Goal: Book appointment/travel/reservation

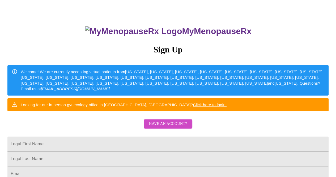
scroll to position [80, 0]
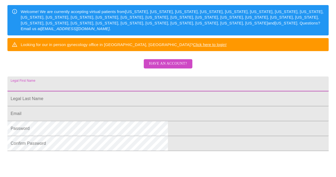
click at [157, 91] on input "Legal First Name" at bounding box center [167, 83] width 321 height 15
type input "[PERSON_NAME]"
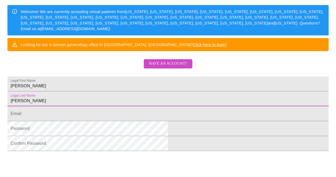
type input "[PERSON_NAME]"
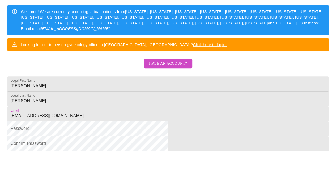
type input "[EMAIL_ADDRESS][DOMAIN_NAME]"
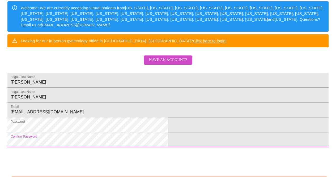
scroll to position [145, 0]
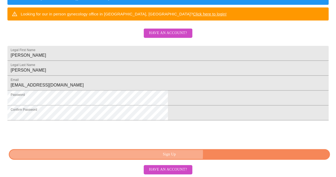
click at [186, 153] on span "Sign Up" at bounding box center [169, 154] width 309 height 7
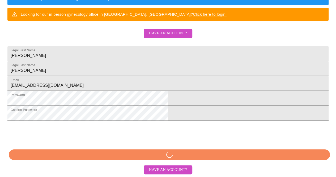
scroll to position [145, 0]
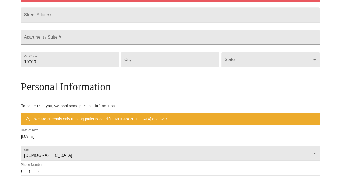
scroll to position [124, 0]
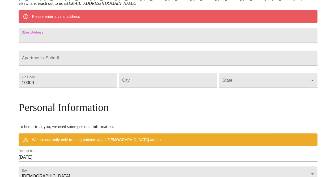
click at [108, 37] on input "Street Address" at bounding box center [168, 35] width 299 height 15
type input "500 Zachary Road"
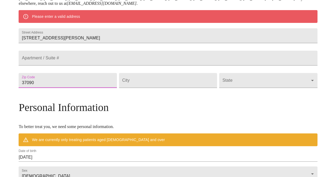
type input "37090"
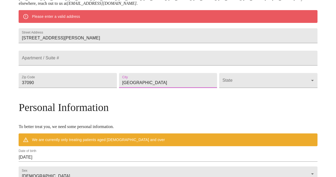
type input "Lebanon"
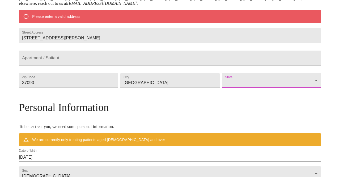
click at [275, 97] on body "MyMenopauseRx Welcome to MyMenopauseRx Since it's your first time here, you'll …" at bounding box center [170, 87] width 336 height 419
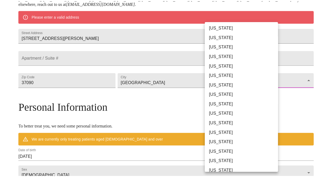
scroll to position [292, 0]
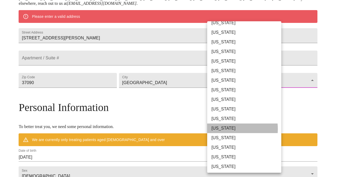
click at [229, 129] on li "Tennessee" at bounding box center [246, 128] width 78 height 10
type input "Tennessee"
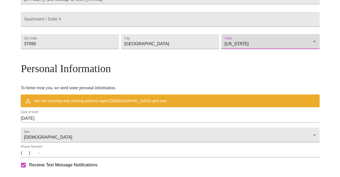
scroll to position [204, 0]
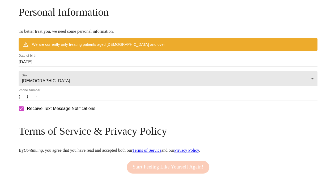
click at [82, 66] on input "09/06/2025" at bounding box center [168, 62] width 299 height 9
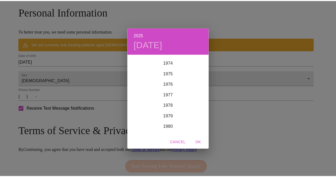
scroll to position [803, 0]
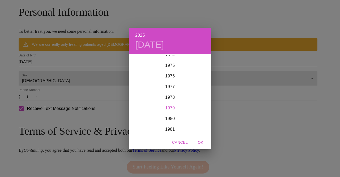
click at [171, 107] on div "1979" at bounding box center [170, 108] width 82 height 11
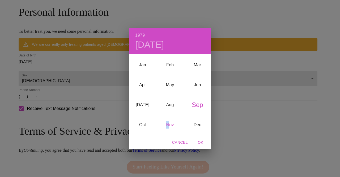
click at [168, 126] on div "Nov" at bounding box center [169, 125] width 27 height 20
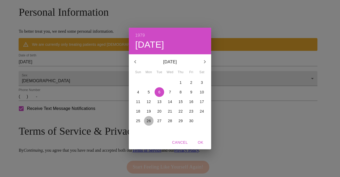
click at [149, 122] on p "26" at bounding box center [149, 120] width 4 height 5
click at [203, 141] on span "OK" at bounding box center [200, 142] width 13 height 7
type input "11/26/1979"
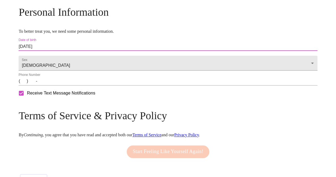
click at [61, 85] on input "(   )    -" at bounding box center [168, 81] width 299 height 9
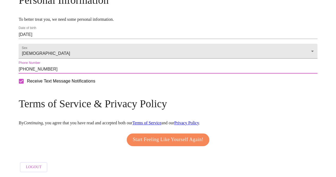
scroll to position [232, 0]
type input "(704) 430-5330"
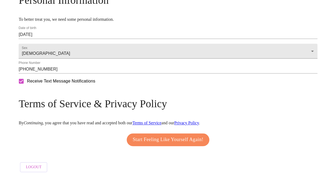
click at [199, 120] on link "Privacy Policy" at bounding box center [186, 122] width 25 height 5
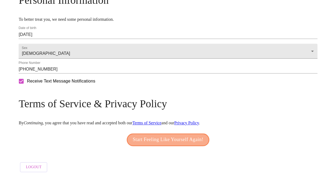
click at [167, 137] on span "Start Feeling Like Yourself Again!" at bounding box center [168, 139] width 71 height 9
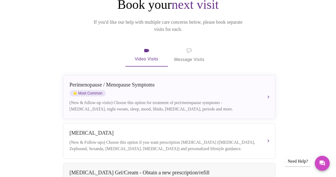
scroll to position [80, 0]
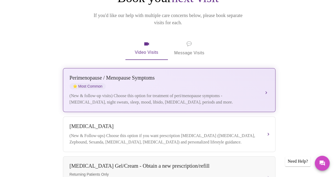
click at [243, 83] on div "Perimenopause / Menopause Symptoms ⭐ Most Common (New & follow-up visits) Choos…" at bounding box center [169, 90] width 199 height 31
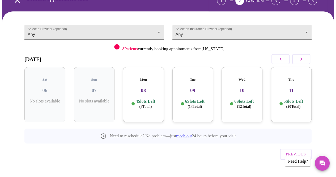
click at [249, 92] on div "Wed 10 6 Slots Left ( 12 Total)" at bounding box center [242, 94] width 41 height 55
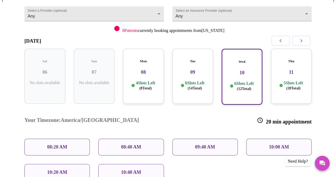
scroll to position [66, 0]
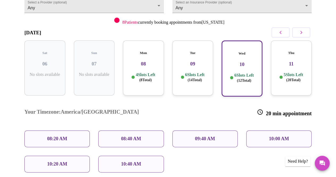
click at [141, 136] on p "08:40 AM" at bounding box center [131, 139] width 20 height 6
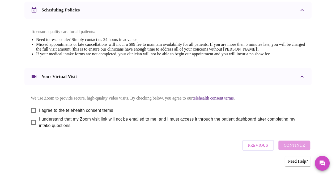
scroll to position [213, 0]
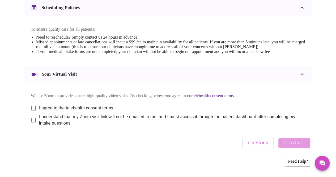
click at [31, 111] on input "I agree to the telehealth consent terms" at bounding box center [33, 107] width 11 height 11
checkbox input "true"
click at [31, 125] on input "I understand that my Zoom visit link will not be emailed to me, and I must acce…" at bounding box center [33, 119] width 11 height 11
checkbox input "true"
click at [297, 146] on span "Continue" at bounding box center [294, 142] width 21 height 7
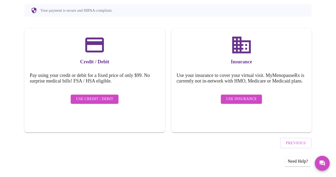
scroll to position [57, 0]
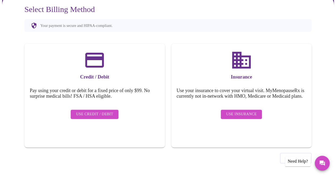
click at [241, 117] on span "Use Insurance" at bounding box center [241, 114] width 31 height 7
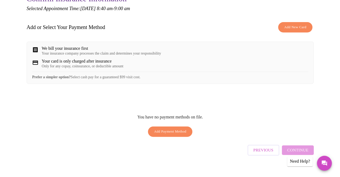
scroll to position [75, 0]
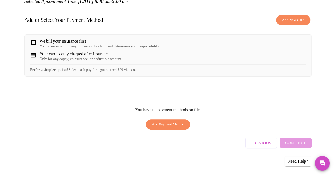
click at [302, 18] on span "Add New Card" at bounding box center [293, 20] width 22 height 6
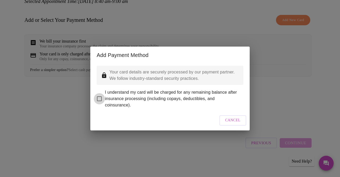
click at [100, 95] on input "I understand my card will be charged for any remaining balance after insurance …" at bounding box center [99, 98] width 11 height 11
checkbox input "true"
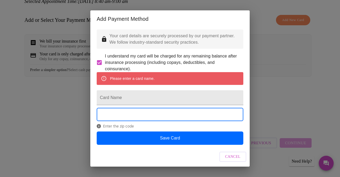
scroll to position [10, 0]
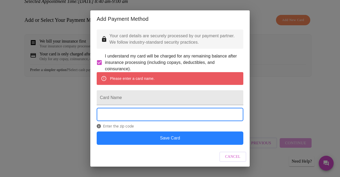
click at [167, 142] on button "Save Card" at bounding box center [170, 137] width 147 height 13
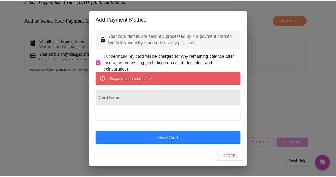
scroll to position [0, 0]
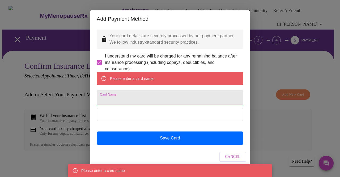
click at [146, 105] on input "Card Name" at bounding box center [170, 97] width 147 height 15
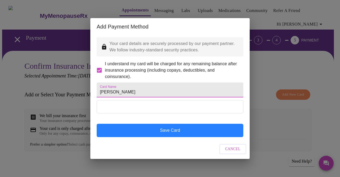
type input "Samantha Latkovic"
click at [172, 137] on button "Save Card" at bounding box center [170, 130] width 147 height 13
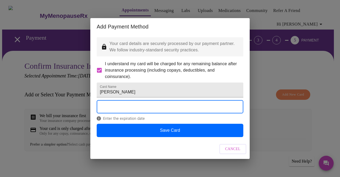
click at [156, 123] on div "Enter the expiration date" at bounding box center [170, 111] width 147 height 23
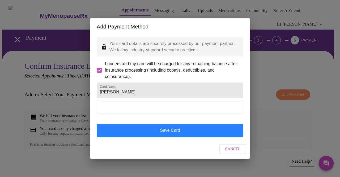
click at [151, 137] on button "Save Card" at bounding box center [170, 130] width 147 height 13
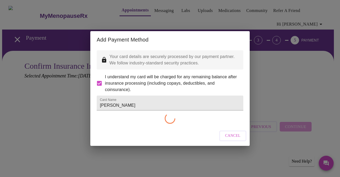
checkbox input "false"
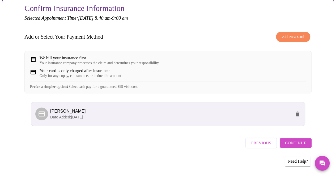
scroll to position [61, 0]
click at [298, 144] on span "Continue" at bounding box center [295, 142] width 21 height 7
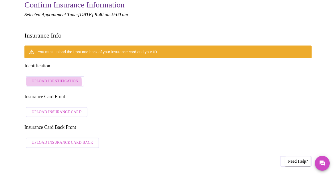
click at [48, 78] on span "Upload Identification" at bounding box center [55, 81] width 47 height 7
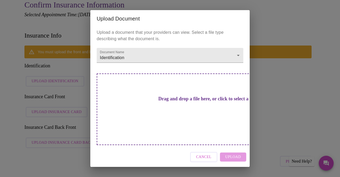
click at [165, 102] on h3 "Drag and drop a file here, or click to select a file" at bounding box center [207, 99] width 147 height 6
click at [195, 118] on div "Drag and drop a file here, or click to select a file" at bounding box center [207, 108] width 221 height 71
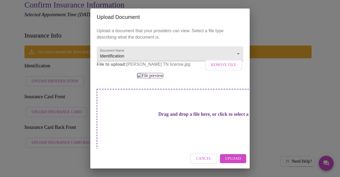
click at [233, 158] on span "Upload" at bounding box center [233, 158] width 16 height 7
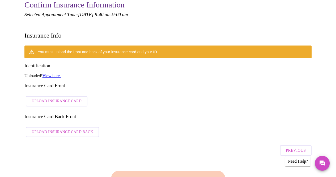
click at [40, 98] on span "Upload Insurance Card" at bounding box center [57, 101] width 50 height 7
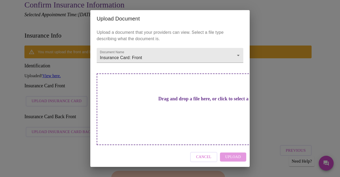
click at [182, 112] on div "Drag and drop a file here, or click to select a file" at bounding box center [207, 108] width 221 height 71
click at [177, 102] on h3 "Drag and drop a file here, or click to select a file" at bounding box center [207, 99] width 147 height 6
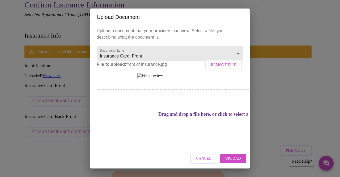
click at [234, 159] on span "Upload" at bounding box center [233, 158] width 16 height 7
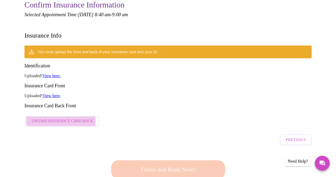
click at [55, 118] on span "Upload Insurance Card Back" at bounding box center [63, 121] width 62 height 7
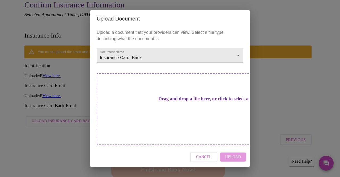
click at [180, 113] on div "Drag and drop a file here, or click to select a file" at bounding box center [207, 108] width 221 height 71
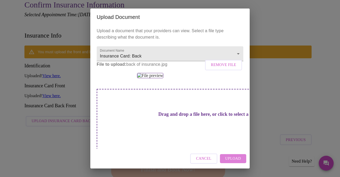
click at [236, 160] on span "Upload" at bounding box center [233, 158] width 16 height 7
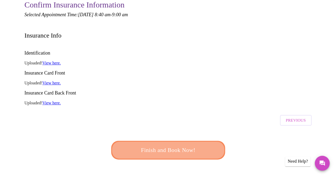
click at [182, 145] on span "Finish and Book Now!" at bounding box center [168, 150] width 98 height 10
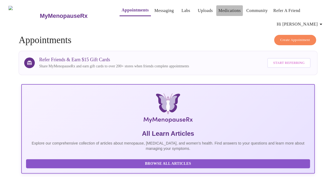
click at [228, 9] on link "Medications" at bounding box center [229, 10] width 22 height 7
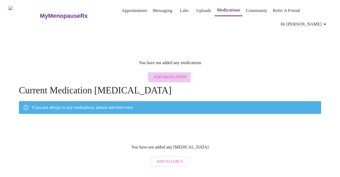
click at [167, 74] on span "Add Medication" at bounding box center [170, 77] width 33 height 7
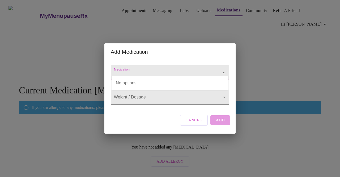
click at [166, 70] on input "Medication" at bounding box center [162, 75] width 99 height 10
click at [156, 70] on input "Medication" at bounding box center [162, 75] width 99 height 10
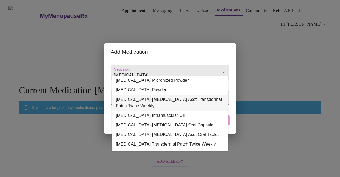
scroll to position [64, 0]
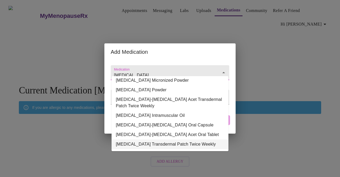
click at [175, 140] on li "Estradiol Transdermal Patch Twice Weekly" at bounding box center [170, 144] width 117 height 10
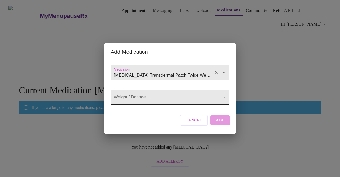
type input "Estradiol Transdermal Patch Twice Weekly"
click at [163, 98] on body "MyMenopauseRx Appointments Messaging Labs Uploads Medications Community Refer a…" at bounding box center [170, 85] width 336 height 167
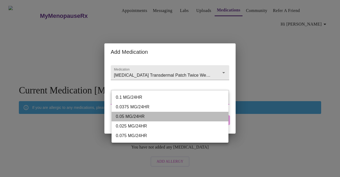
click at [133, 117] on li "0.05 MG/24HR" at bounding box center [170, 117] width 117 height 10
type input "0.05 MG/24HR"
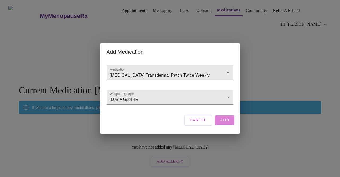
click at [220, 123] on span "Add" at bounding box center [224, 119] width 9 height 7
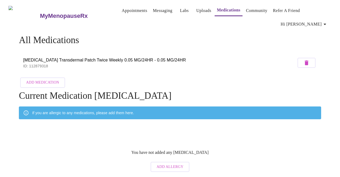
click at [52, 79] on span "Add Medication" at bounding box center [42, 82] width 33 height 7
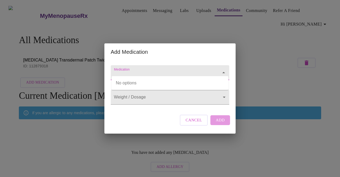
click at [134, 70] on input "Medication" at bounding box center [162, 75] width 99 height 10
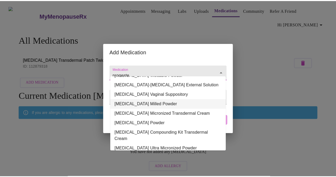
scroll to position [53, 0]
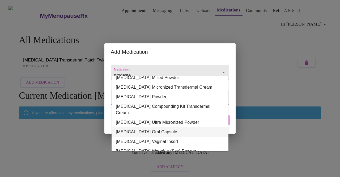
click at [143, 127] on li "Progesterone Oral Capsule" at bounding box center [170, 132] width 117 height 10
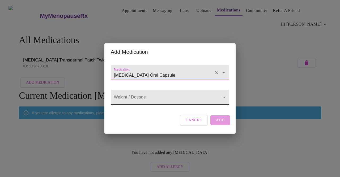
type input "Progesterone Oral Capsule"
click at [150, 99] on body "MyMenopauseRx Appointments Messaging Labs Uploads Medications Community Refer a…" at bounding box center [170, 88] width 336 height 172
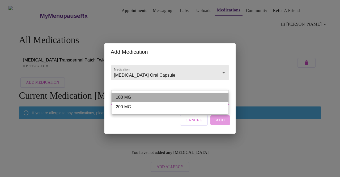
click at [150, 99] on li "100 MG" at bounding box center [170, 97] width 117 height 10
type input "100 MG"
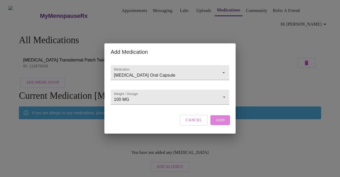
click at [222, 123] on span "Add" at bounding box center [220, 119] width 9 height 7
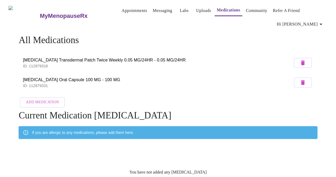
click at [26, 102] on span "Add Medication" at bounding box center [42, 102] width 33 height 7
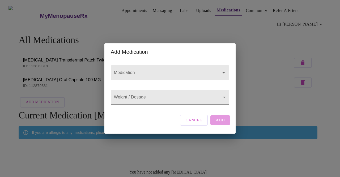
click at [176, 70] on input "Medication" at bounding box center [162, 75] width 99 height 10
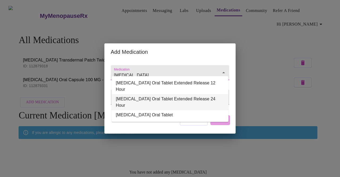
click at [180, 94] on li "Wellbutrin XL Oral Tablet Extended Release 24 Hour" at bounding box center [170, 102] width 117 height 16
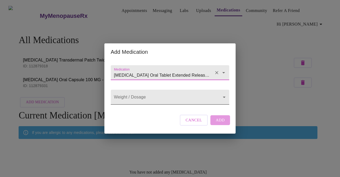
type input "Wellbutrin XL Oral Tablet Extended Release 24 Hour"
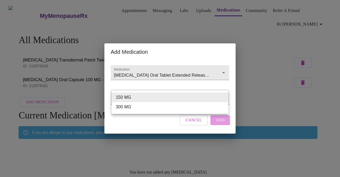
click at [180, 95] on body "MyMenopauseRx Appointments Messaging Labs Uploads Medications Community Refer a…" at bounding box center [170, 98] width 336 height 192
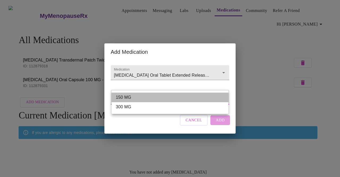
click at [179, 96] on li "150 MG" at bounding box center [170, 97] width 117 height 10
type input "150 MG"
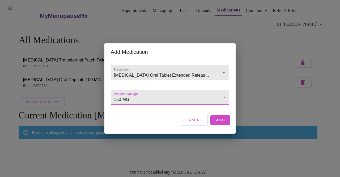
click at [218, 123] on span "Add" at bounding box center [220, 119] width 9 height 7
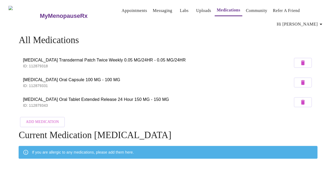
click at [38, 120] on span "Add Medication" at bounding box center [42, 122] width 33 height 7
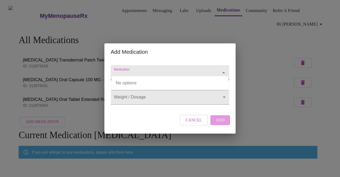
click at [138, 71] on input "Medication" at bounding box center [162, 75] width 99 height 10
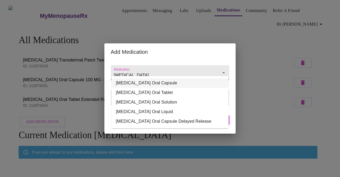
click at [121, 84] on li "PROzac Oral Capsule" at bounding box center [170, 83] width 117 height 10
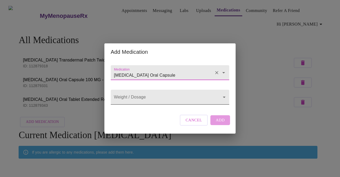
type input "PROzac Oral Capsule"
click at [124, 95] on body "MyMenopauseRx Appointments Messaging Labs Uploads Medications Community Refer a…" at bounding box center [170, 108] width 336 height 212
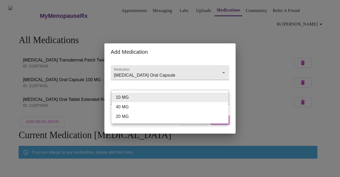
click at [131, 106] on li "40 MG" at bounding box center [170, 107] width 117 height 10
type input "40 MG"
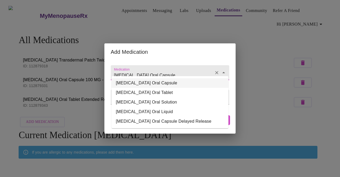
click at [177, 73] on input "PROzac Oral Capsule" at bounding box center [162, 75] width 99 height 10
click at [192, 51] on div "Add Medication" at bounding box center [169, 51] width 131 height 17
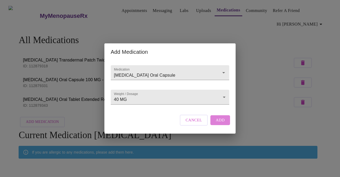
click at [218, 123] on span "Add" at bounding box center [220, 119] width 9 height 7
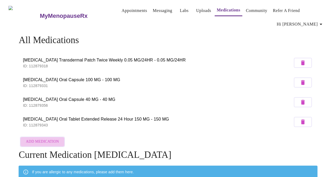
click at [44, 139] on span "Add Medication" at bounding box center [42, 141] width 33 height 7
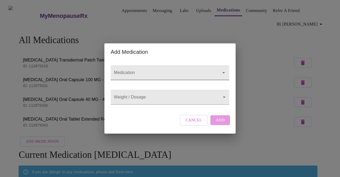
click at [164, 70] on input "Medication" at bounding box center [162, 75] width 99 height 10
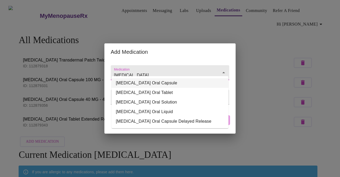
click at [150, 83] on li "PROzac Oral Capsule" at bounding box center [170, 83] width 117 height 10
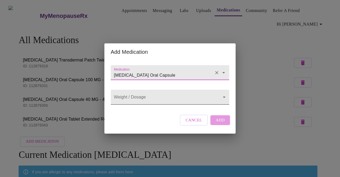
type input "PROzac Oral Capsule"
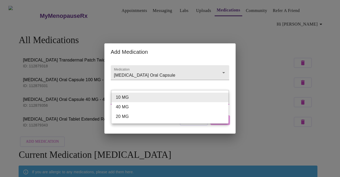
click at [136, 100] on body "MyMenopauseRx Appointments Messaging Labs Uploads Medications Community Refer a…" at bounding box center [170, 117] width 336 height 231
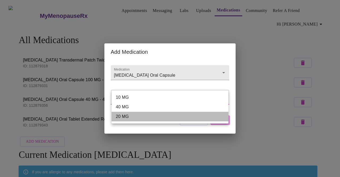
click at [136, 117] on li "20 MG" at bounding box center [170, 117] width 117 height 10
type input "20 MG"
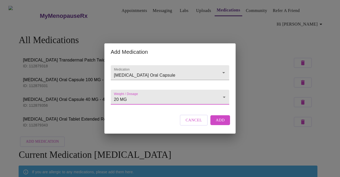
click at [216, 123] on span "Add" at bounding box center [220, 119] width 9 height 7
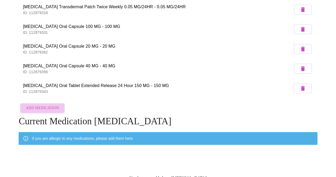
click at [47, 109] on span "Add Medication" at bounding box center [42, 108] width 33 height 7
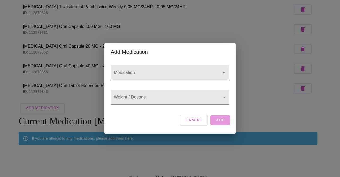
click at [168, 70] on input "Medication" at bounding box center [162, 75] width 99 height 10
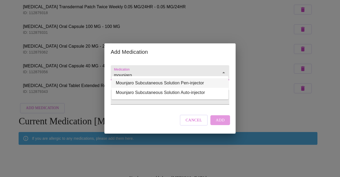
click at [163, 85] on li "Mounjaro Subcutaneous Solution Pen-injector" at bounding box center [170, 83] width 117 height 10
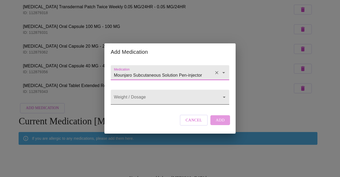
type input "Mounjaro Subcutaneous Solution Pen-injector"
click at [165, 98] on body "MyMenopauseRx Appointments Messaging Labs Uploads Medications Community Refer a…" at bounding box center [170, 74] width 336 height 251
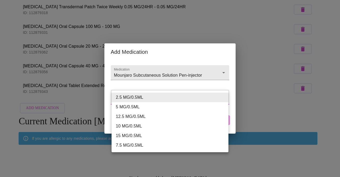
click at [169, 145] on li "7.5 MG/0.5ML" at bounding box center [170, 145] width 117 height 10
type input "7.5 MG/0.5ML"
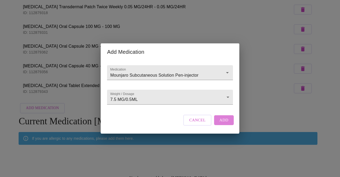
click at [222, 123] on span "Add" at bounding box center [224, 119] width 9 height 7
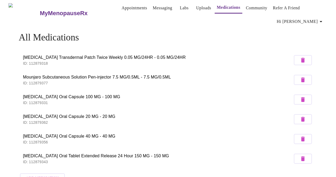
scroll to position [0, 0]
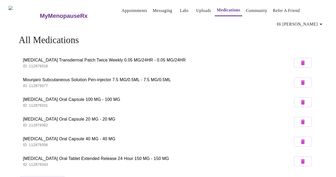
click at [180, 10] on link "Labs" at bounding box center [184, 10] width 9 height 7
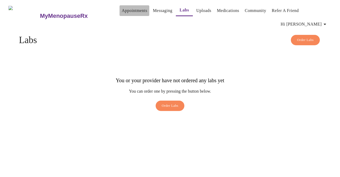
click at [122, 10] on link "Appointments" at bounding box center [135, 10] width 26 height 7
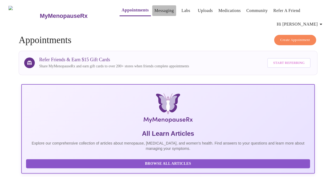
click at [158, 9] on link "Messaging" at bounding box center [163, 10] width 19 height 7
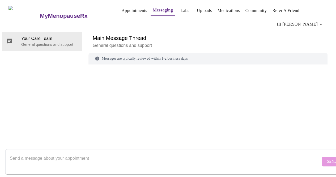
click at [53, 12] on h3 "MyMenopauseRx" at bounding box center [64, 15] width 48 height 7
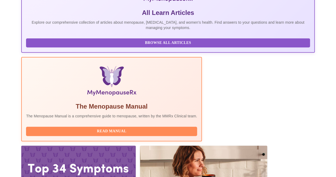
scroll to position [121, 0]
